Goal: Book appointment/travel/reservation

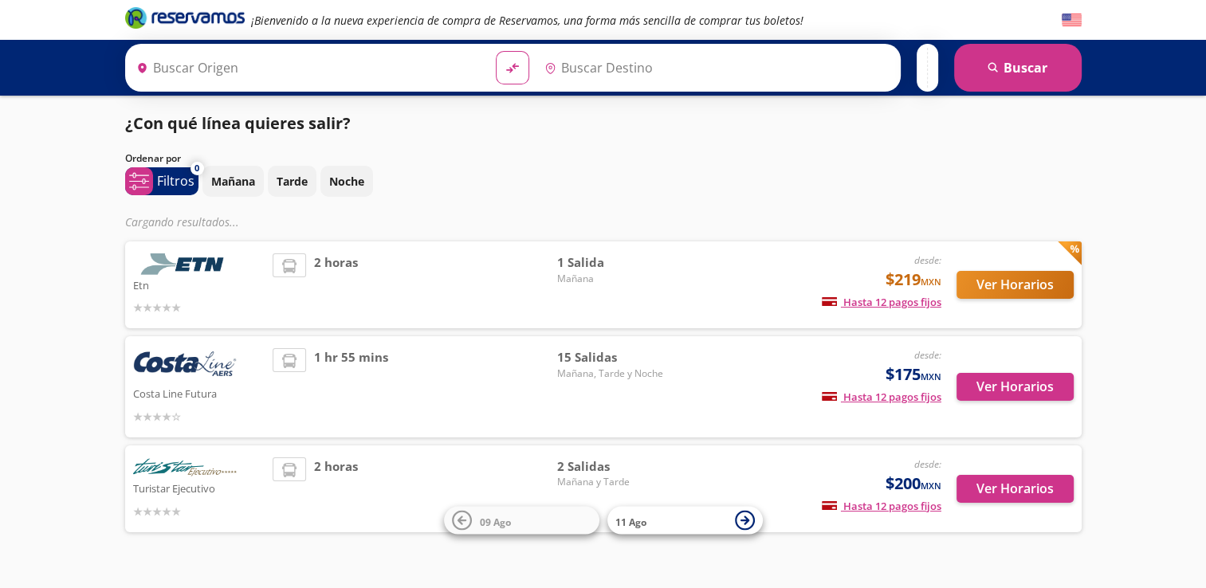
type input "[GEOGRAPHIC_DATA], [GEOGRAPHIC_DATA]"
type input "Iguala, [GEOGRAPHIC_DATA]"
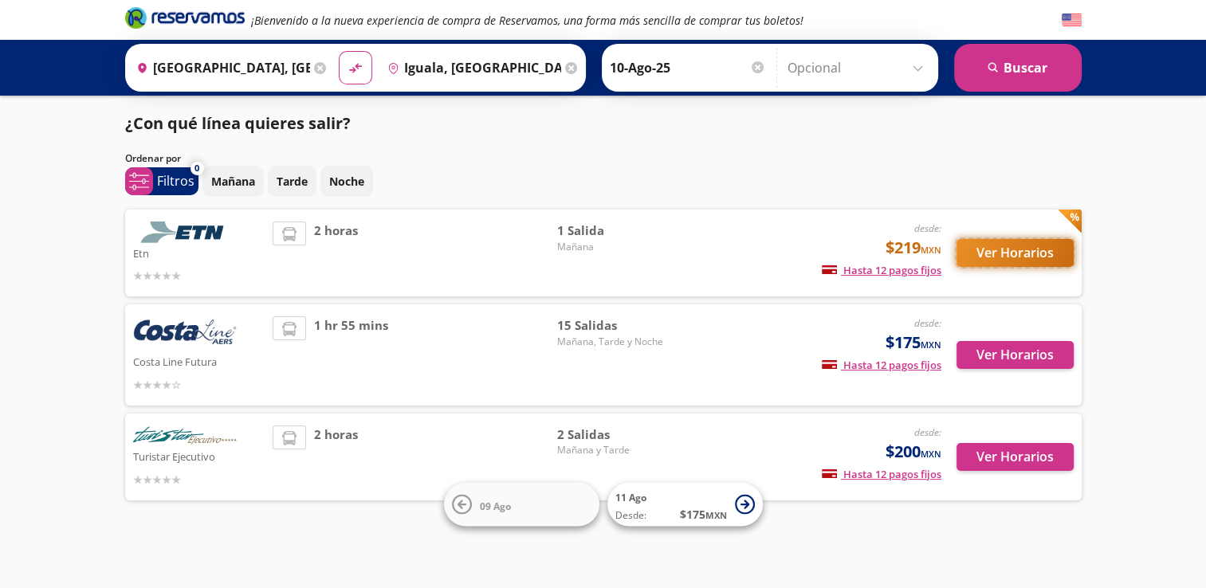
click at [979, 239] on button "Ver Horarios" at bounding box center [1015, 253] width 117 height 28
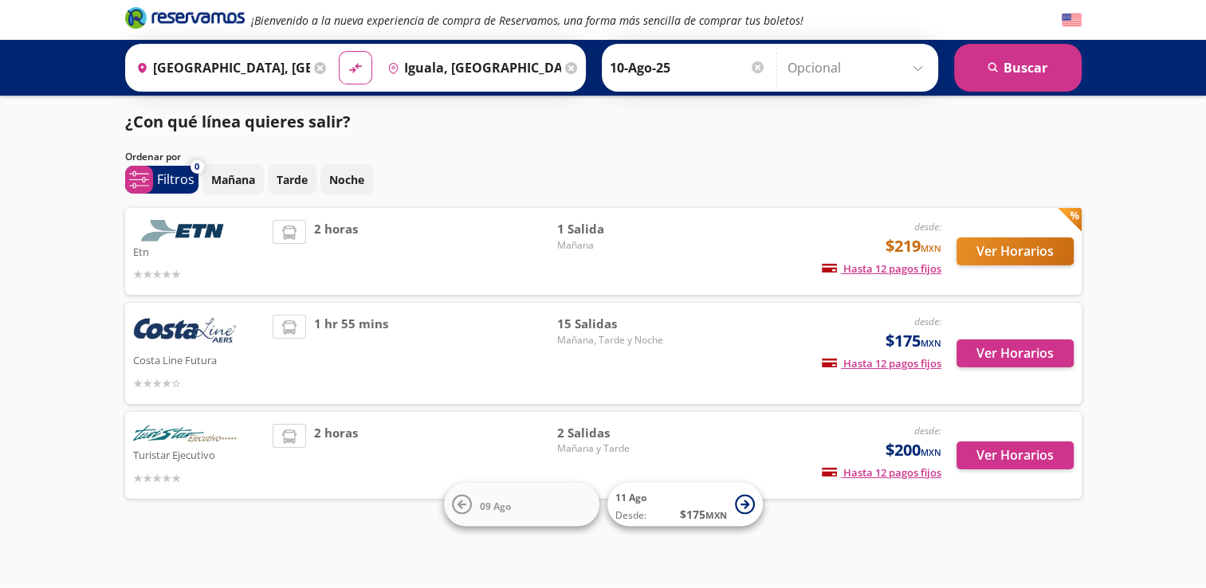
scroll to position [2, 0]
click at [998, 454] on button "Ver Horarios" at bounding box center [1015, 455] width 117 height 28
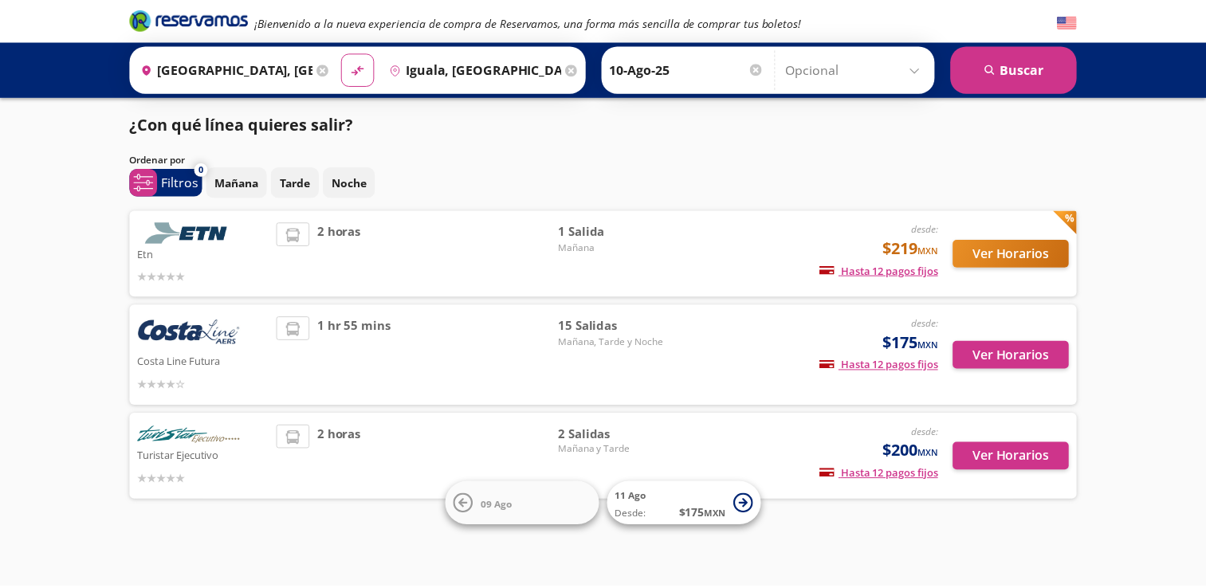
scroll to position [2, 0]
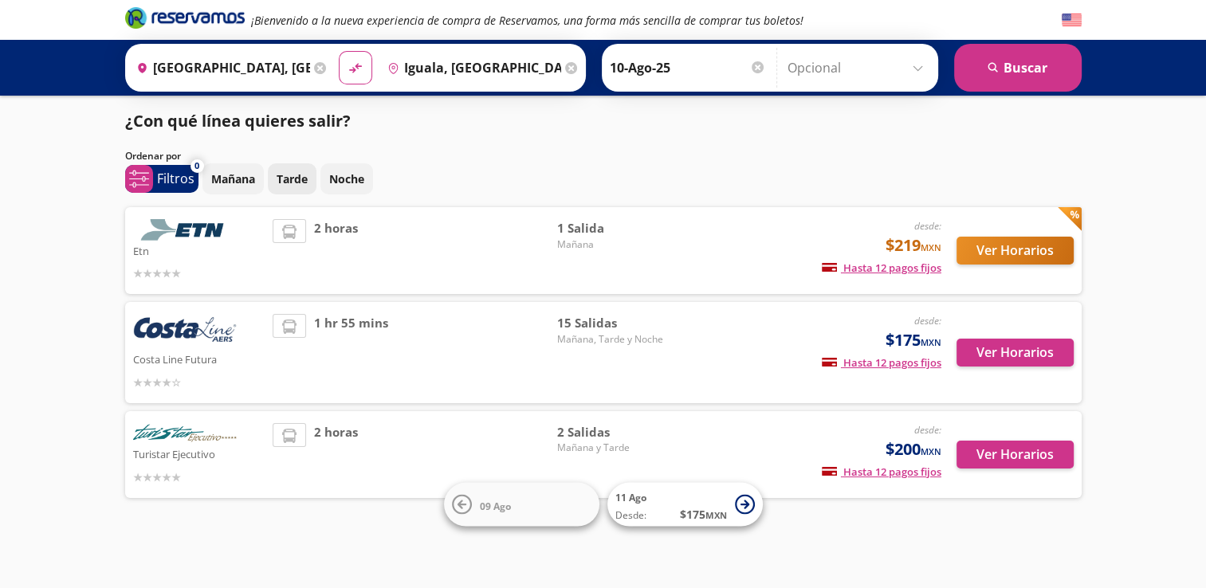
click at [284, 179] on p "Tarde" at bounding box center [292, 179] width 31 height 17
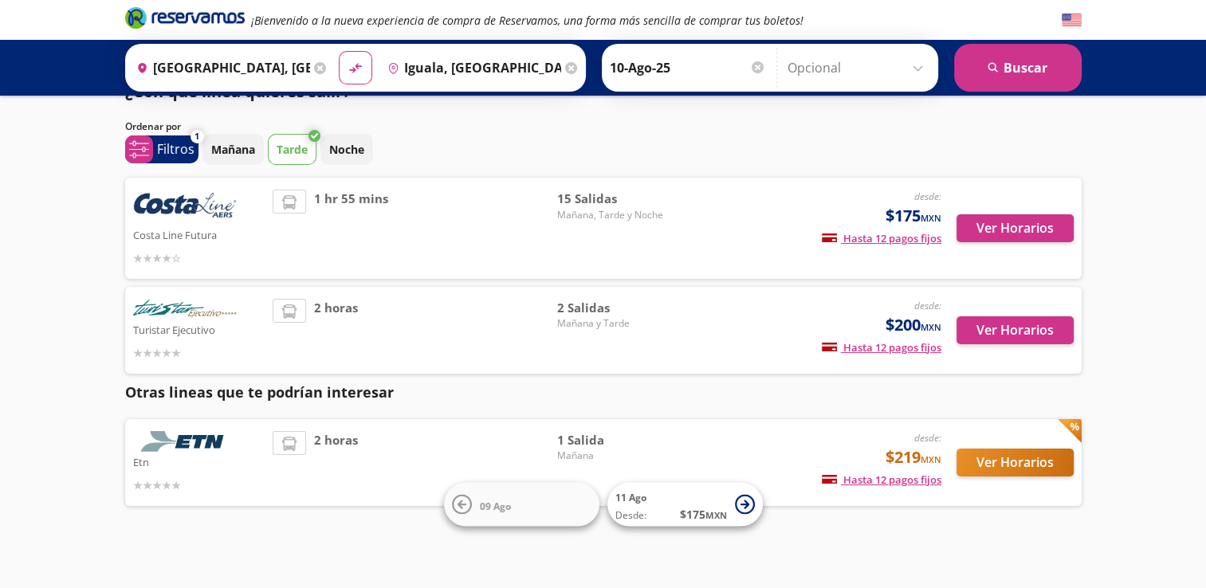
scroll to position [40, 0]
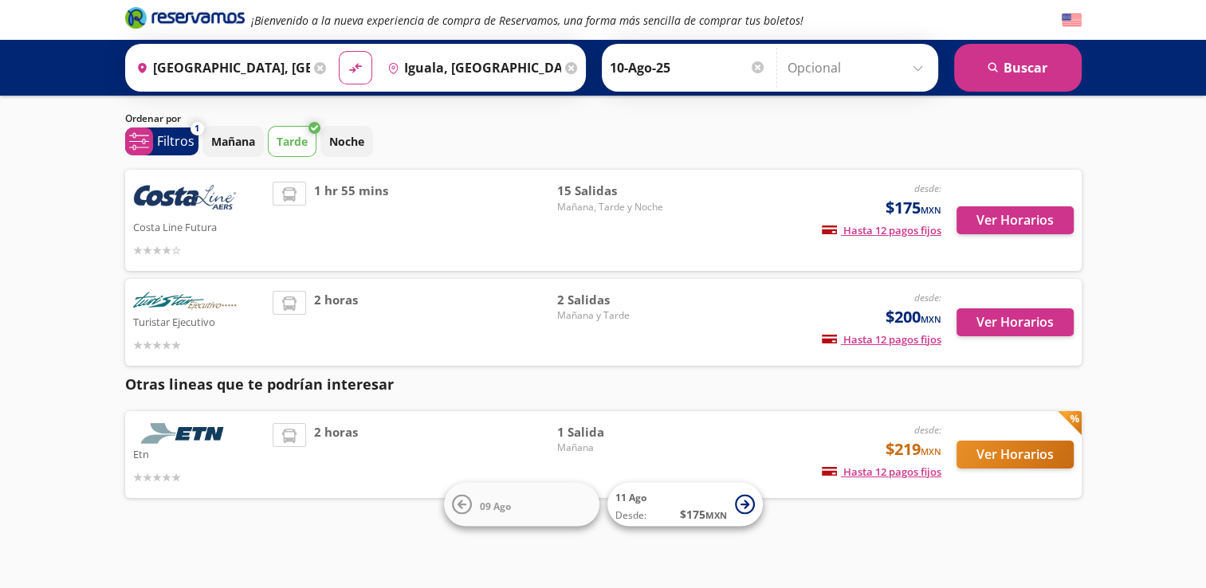
click at [215, 439] on img at bounding box center [185, 434] width 104 height 22
click at [1067, 454] on button "Ver Horarios" at bounding box center [1015, 455] width 117 height 28
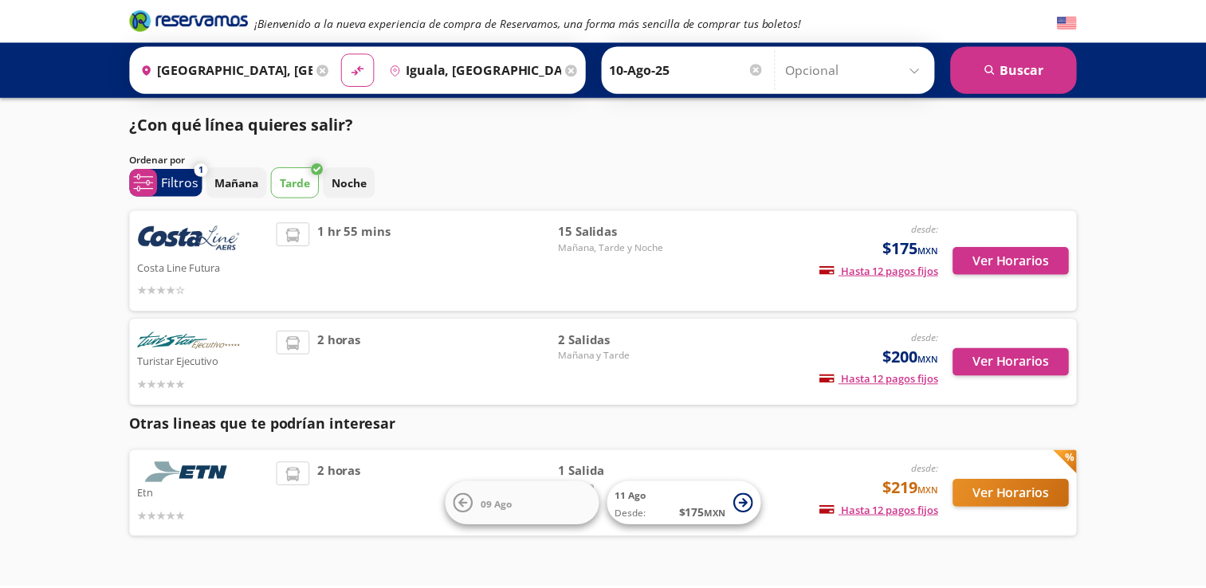
scroll to position [40, 0]
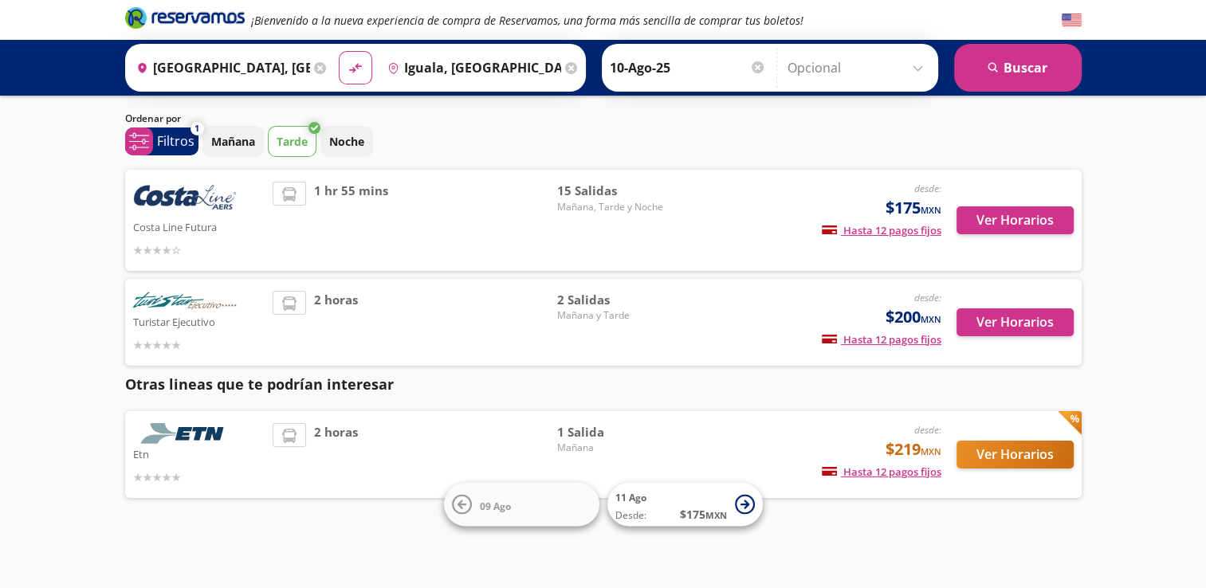
click at [198, 196] on img at bounding box center [185, 199] width 104 height 35
click at [1010, 224] on button "Ver Horarios" at bounding box center [1015, 220] width 117 height 28
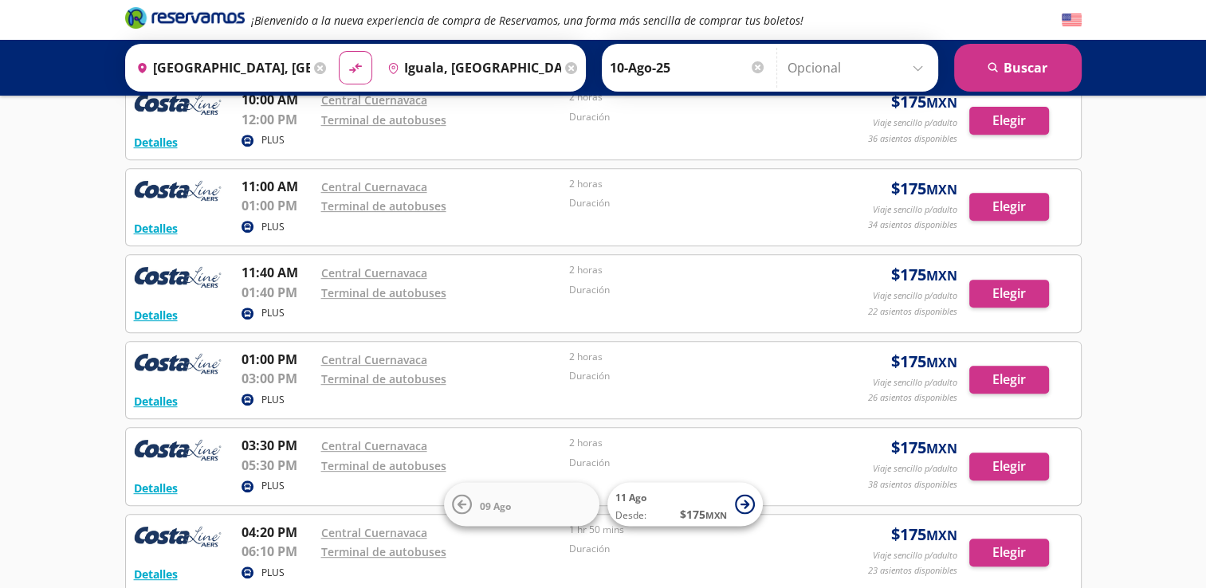
scroll to position [638, 0]
